Goal: Information Seeking & Learning: Check status

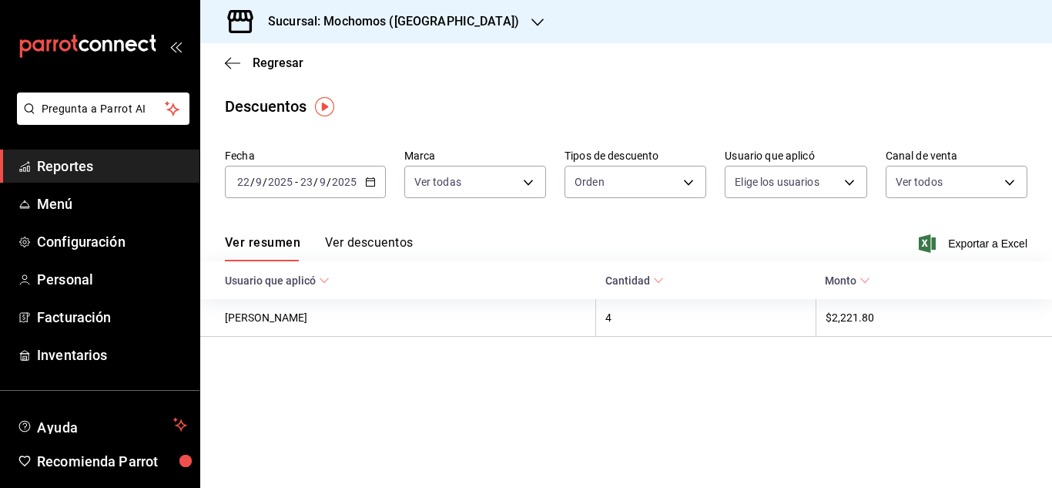
click at [89, 169] on span "Reportes" at bounding box center [112, 166] width 150 height 21
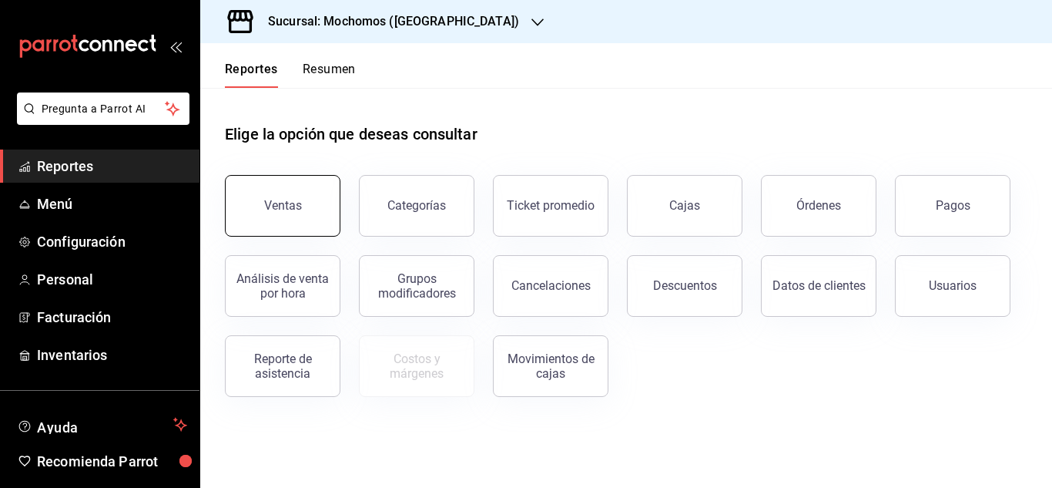
click at [263, 209] on button "Ventas" at bounding box center [283, 206] width 116 height 62
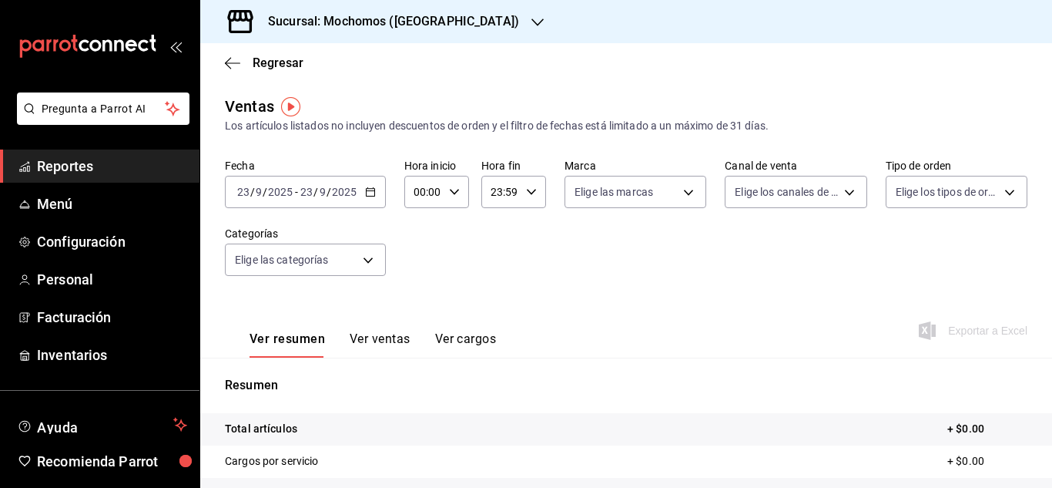
click at [371, 202] on div "[DATE] [DATE] - [DATE] [DATE]" at bounding box center [305, 192] width 161 height 32
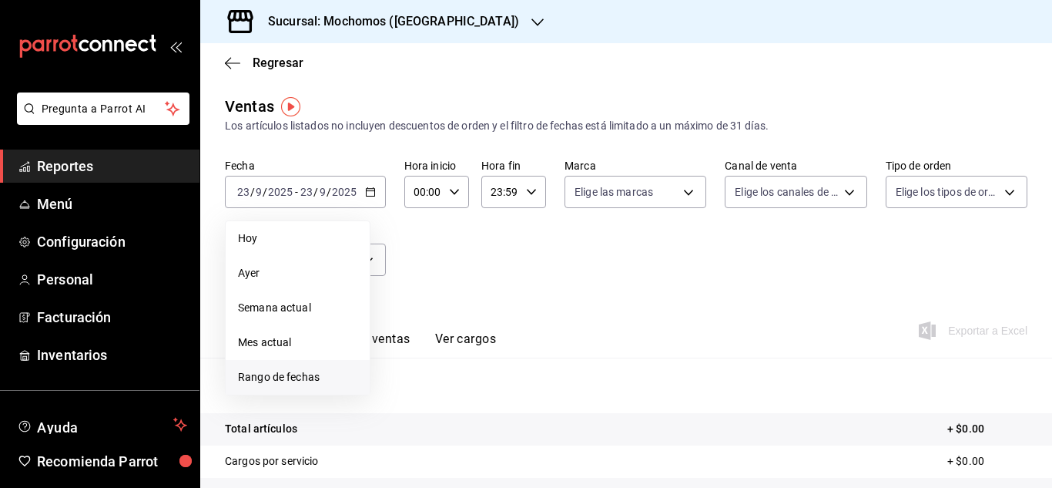
click at [288, 384] on span "Rango de fechas" at bounding box center [297, 377] width 119 height 16
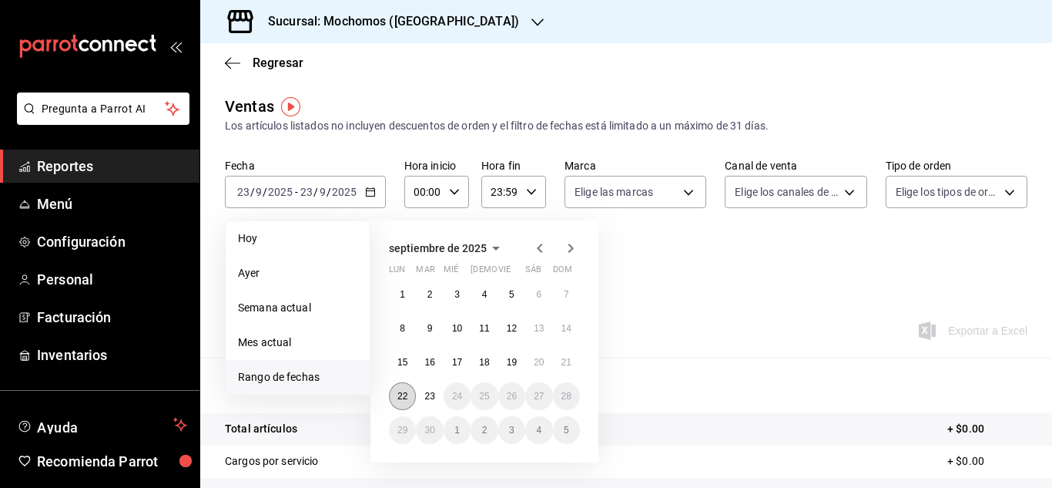
click at [409, 398] on button "22" at bounding box center [402, 396] width 27 height 28
click at [428, 399] on abbr "23" at bounding box center [430, 396] width 10 height 11
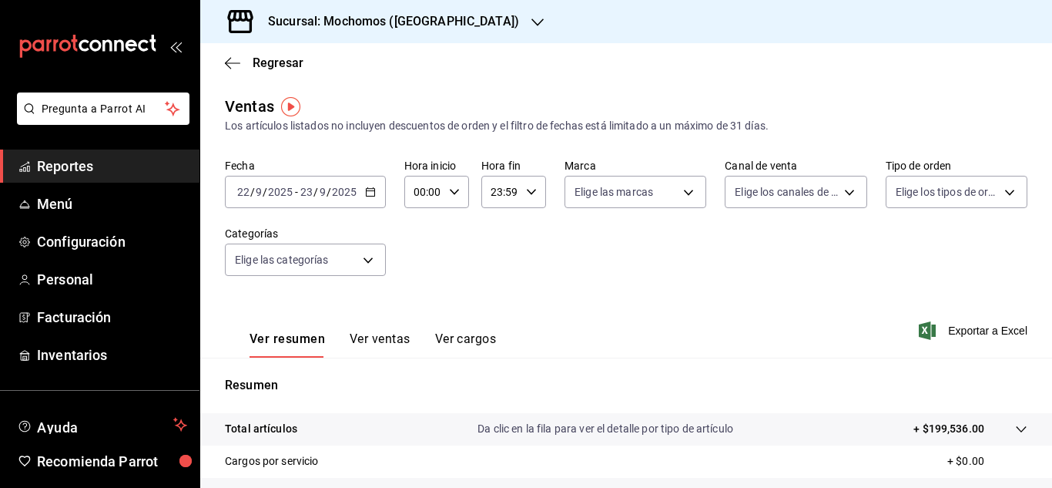
click at [524, 203] on div "23:59 Hora fin" at bounding box center [514, 192] width 65 height 32
click at [741, 288] on div at bounding box center [526, 244] width 1052 height 488
click at [955, 326] on span "Exportar a Excel" at bounding box center [975, 330] width 106 height 18
click at [92, 167] on span "Reportes" at bounding box center [112, 166] width 150 height 21
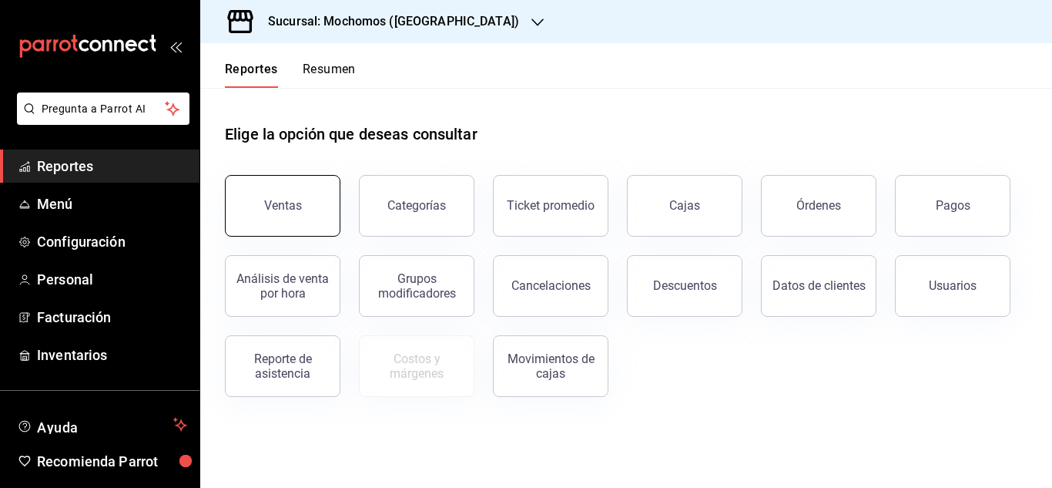
click at [324, 210] on button "Ventas" at bounding box center [283, 206] width 116 height 62
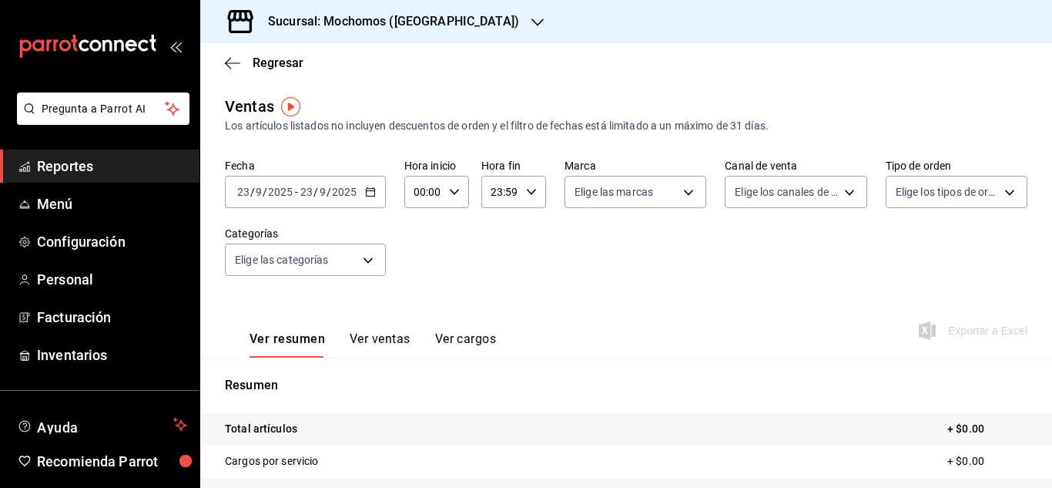
click at [349, 199] on div "[DATE] [DATE] - [DATE] [DATE]" at bounding box center [305, 192] width 161 height 32
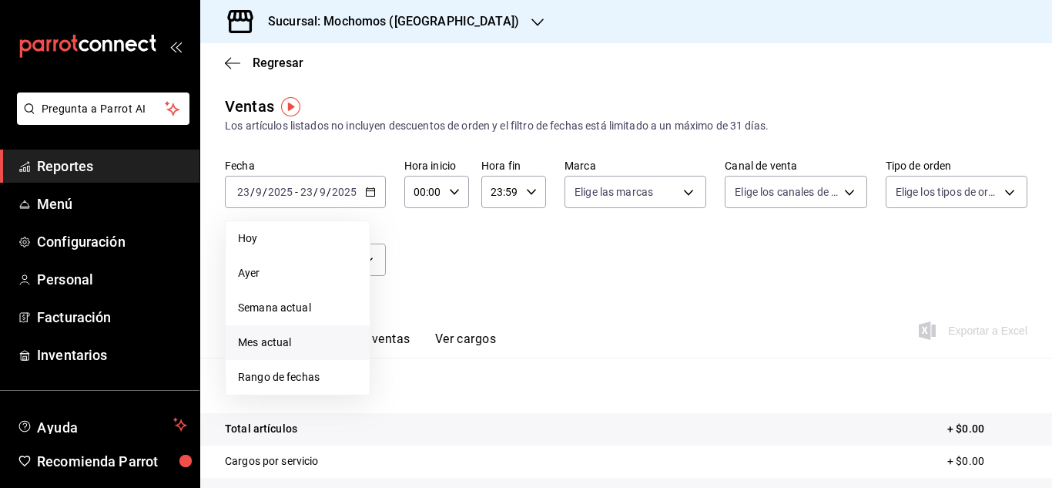
click at [258, 338] on span "Mes actual" at bounding box center [297, 342] width 119 height 16
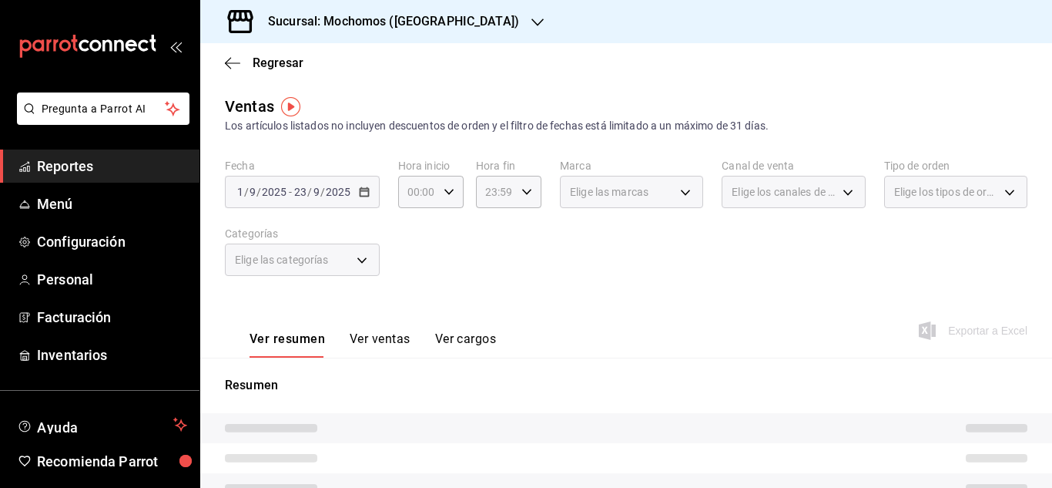
click at [43, 178] on link "Reportes" at bounding box center [100, 165] width 200 height 33
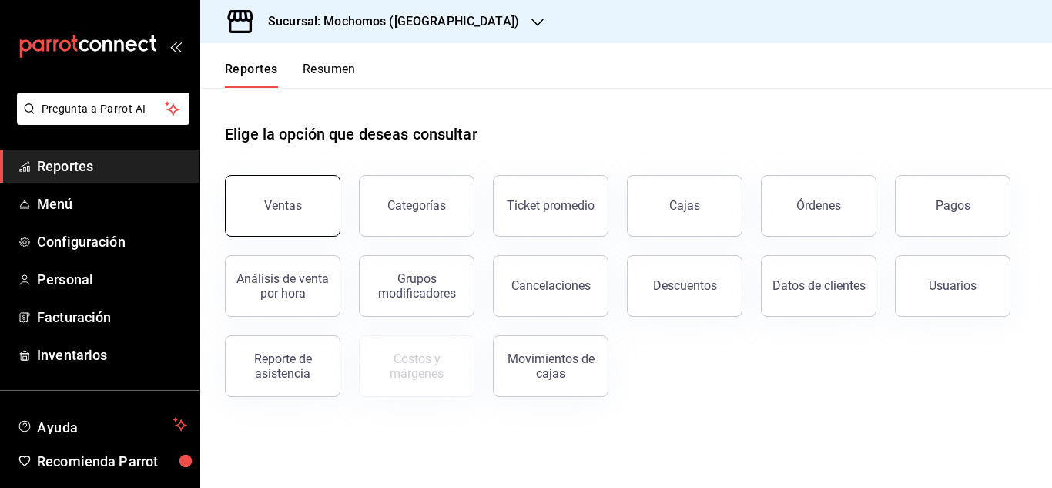
click at [281, 203] on div "Ventas" at bounding box center [283, 205] width 38 height 15
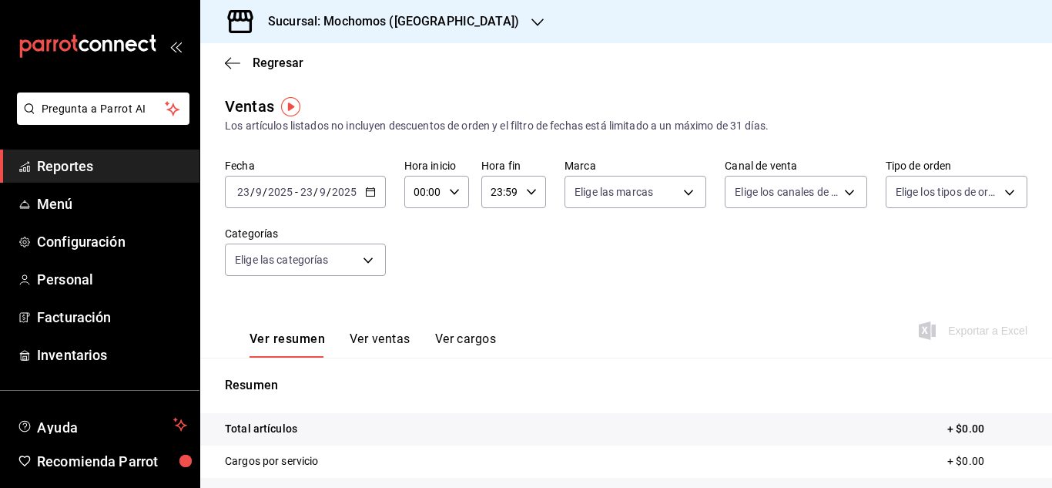
click at [362, 203] on div "[DATE] [DATE] - [DATE] [DATE]" at bounding box center [305, 192] width 161 height 32
click at [443, 197] on div "00:00 Hora inicio" at bounding box center [436, 192] width 65 height 32
click at [418, 229] on span "04" at bounding box center [419, 225] width 7 height 12
type input "04:00"
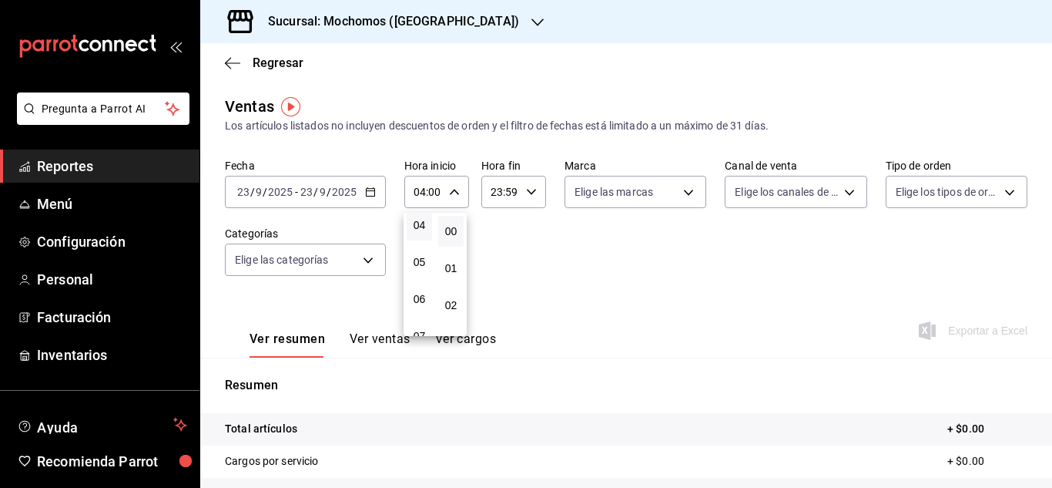
click at [292, 201] on div at bounding box center [526, 244] width 1052 height 488
click at [376, 203] on div "[DATE] [DATE] - [DATE] [DATE]" at bounding box center [305, 192] width 161 height 32
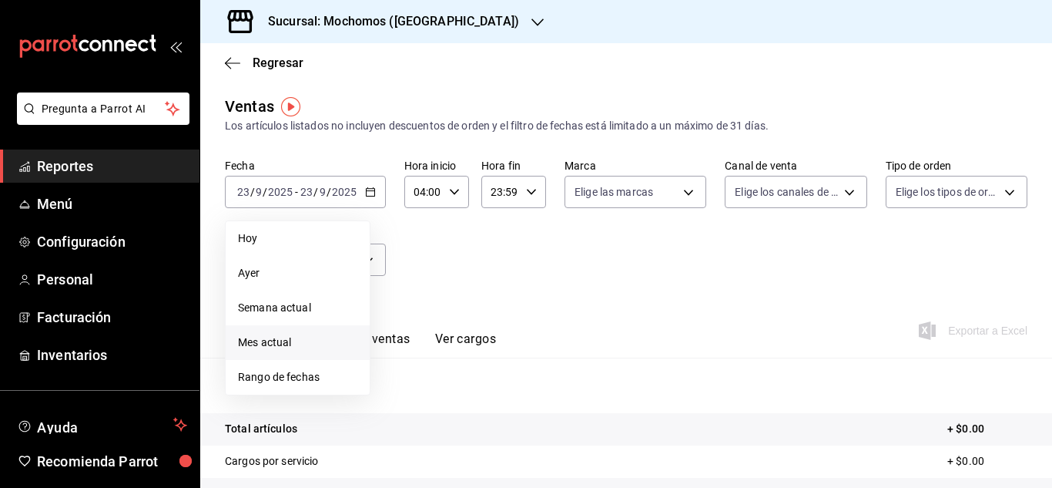
click at [285, 337] on span "Mes actual" at bounding box center [297, 342] width 119 height 16
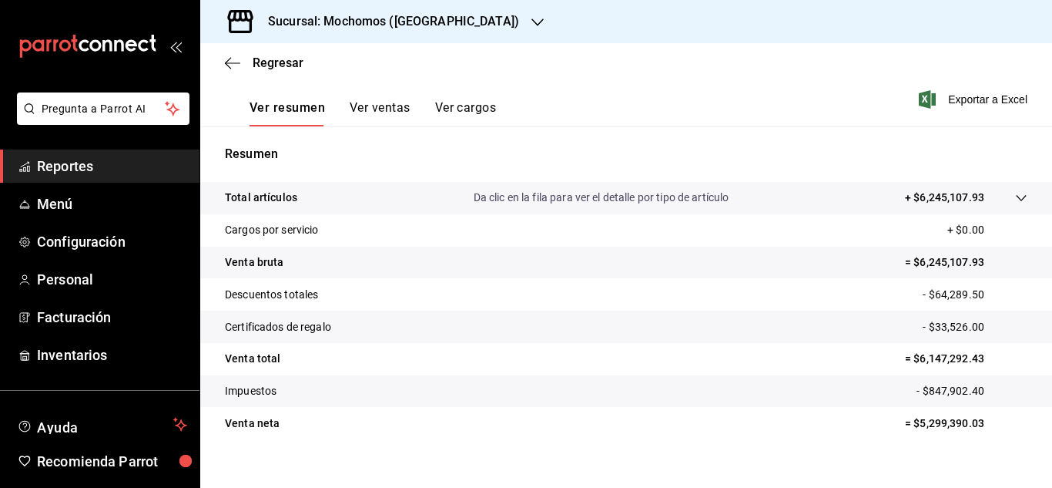
scroll to position [250, 0]
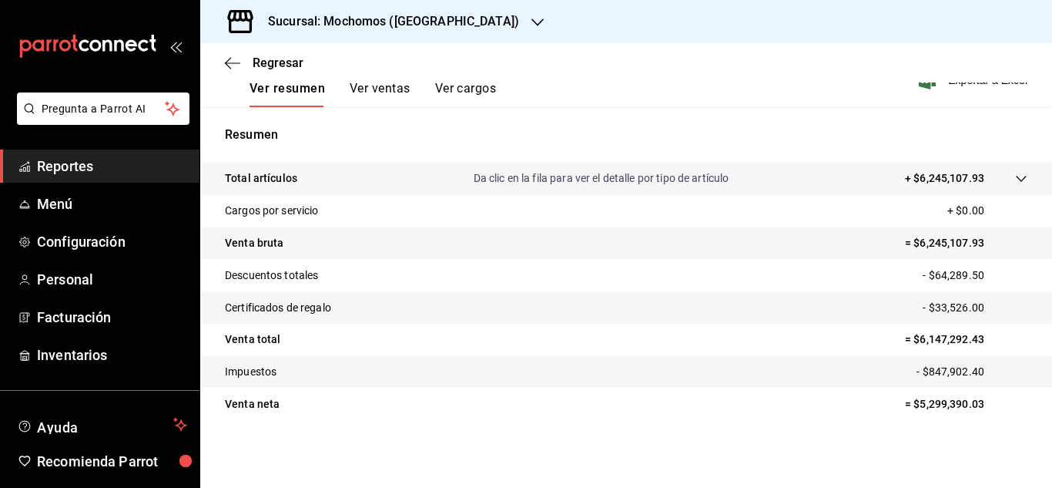
click at [90, 159] on span "Reportes" at bounding box center [112, 166] width 150 height 21
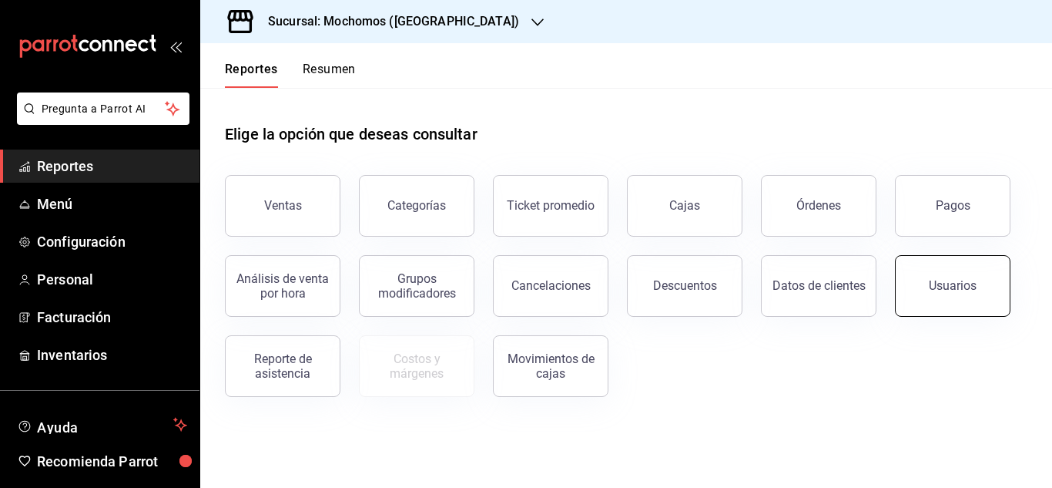
click at [969, 264] on button "Usuarios" at bounding box center [953, 286] width 116 height 62
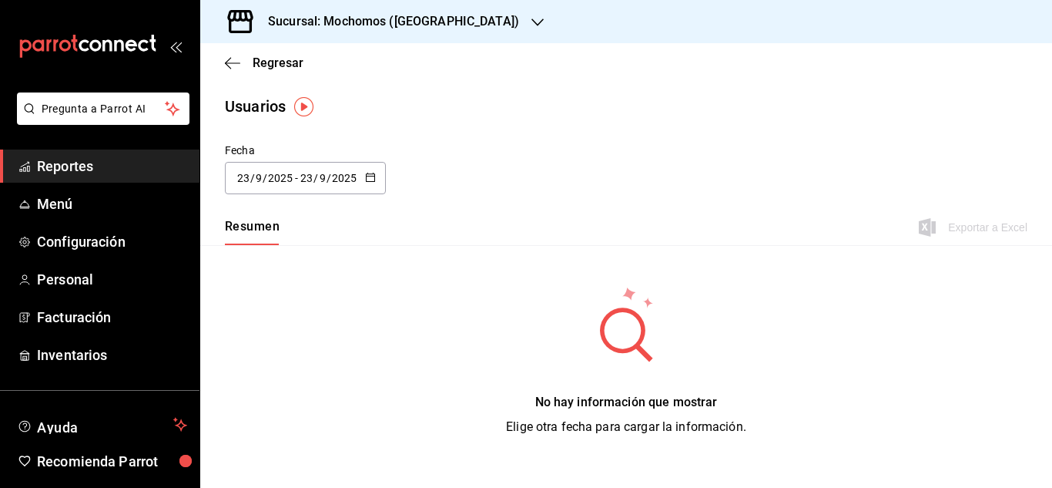
click at [284, 183] on input "2025" at bounding box center [280, 178] width 26 height 12
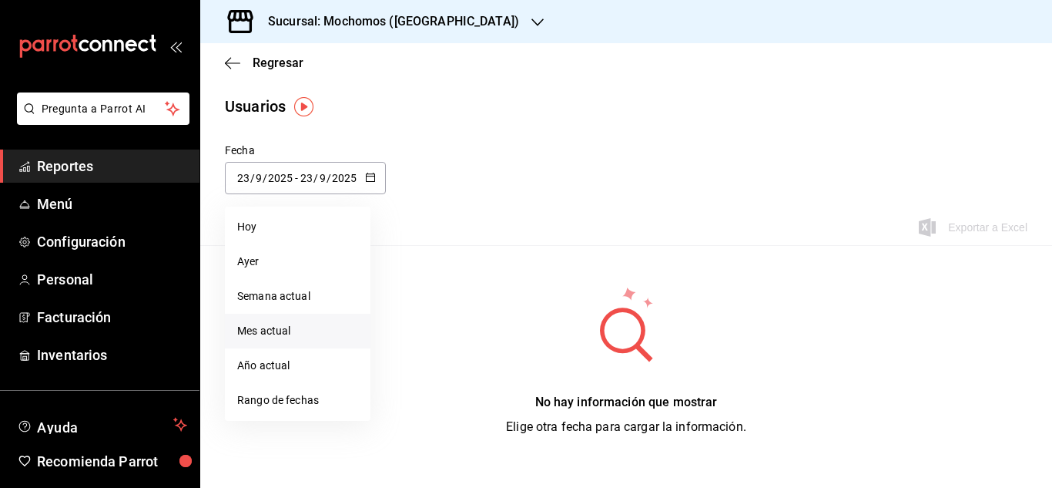
click at [304, 341] on li "Mes actual" at bounding box center [298, 331] width 146 height 35
type input "[DATE]"
type input "1"
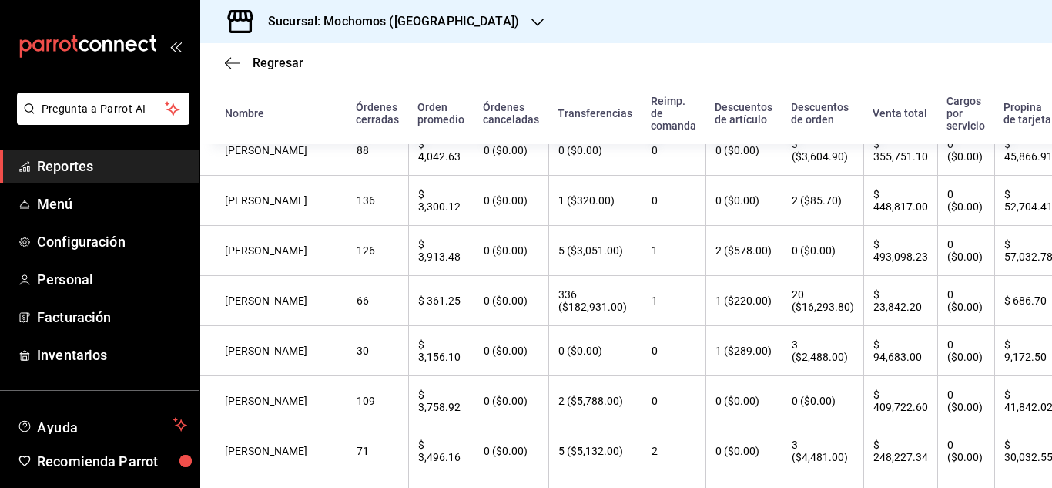
scroll to position [154, 0]
